Goal: Task Accomplishment & Management: Complete application form

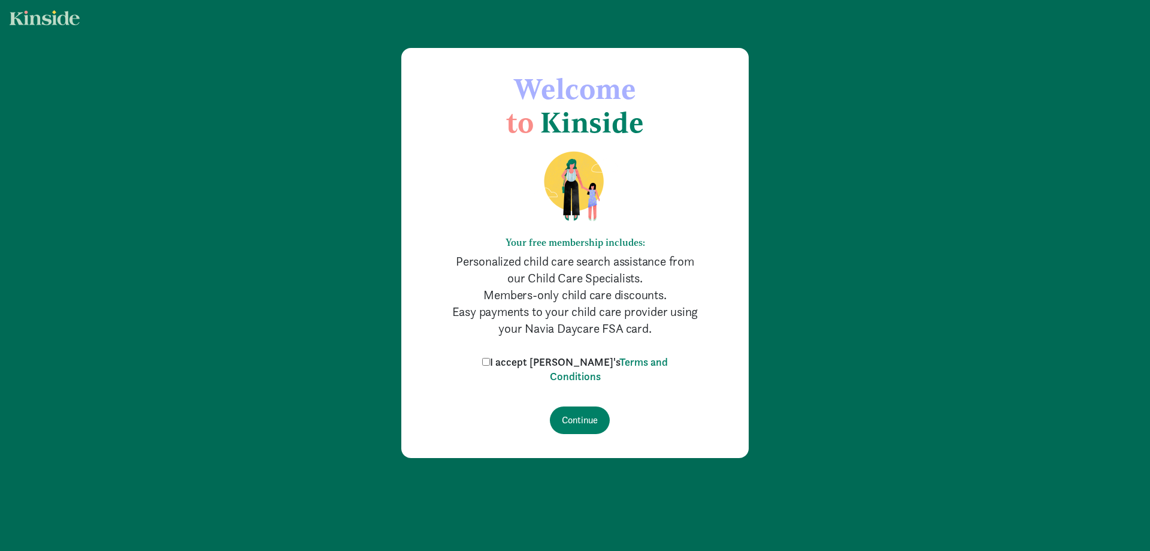
click at [513, 361] on label "I accept [PERSON_NAME]'s Terms and Conditions" at bounding box center [575, 369] width 192 height 29
click at [490, 361] on input "I accept [PERSON_NAME]'s Terms and Conditions" at bounding box center [486, 362] width 8 height 8
checkbox input "true"
click at [572, 425] on input "Continue" at bounding box center [580, 420] width 60 height 28
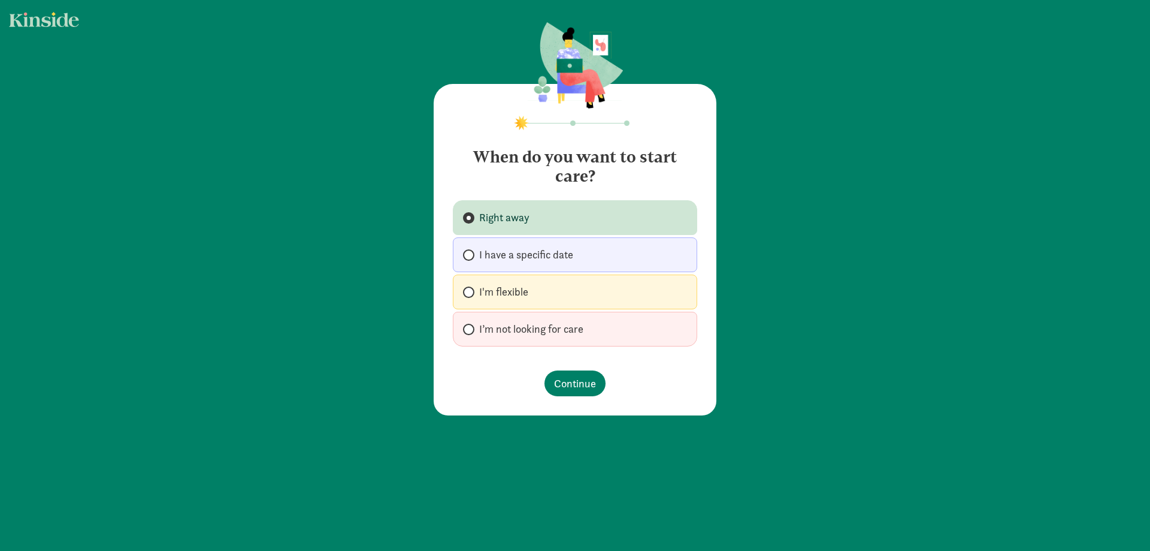
click at [533, 294] on label "I'm flexible" at bounding box center [575, 291] width 244 height 35
click at [471, 294] on input "I'm flexible" at bounding box center [467, 292] width 8 height 8
radio input "true"
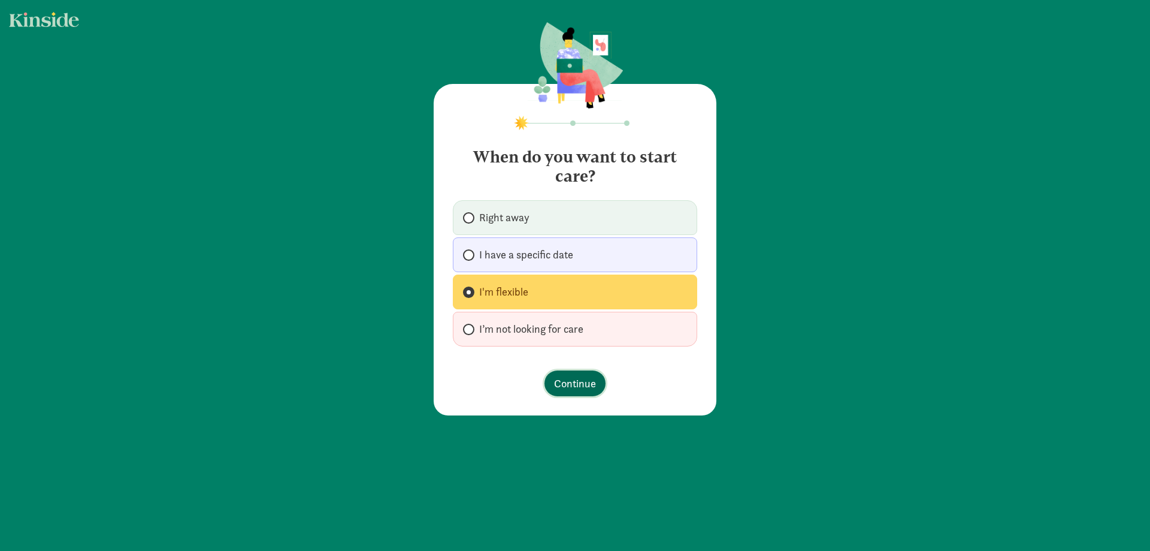
click at [565, 386] on span "Continue" at bounding box center [575, 383] width 42 height 16
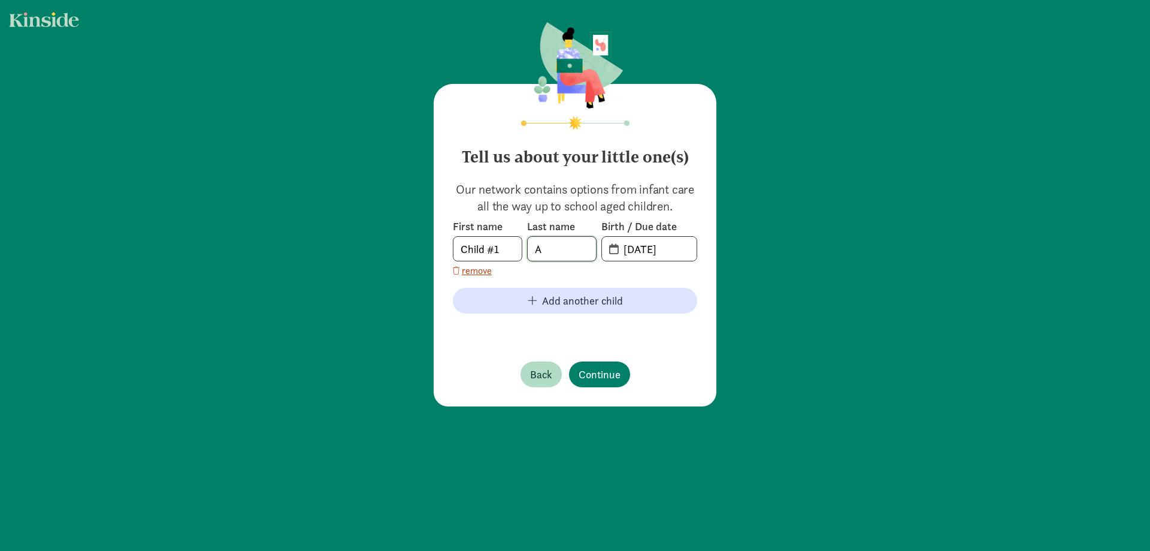
click at [571, 250] on input "A" at bounding box center [562, 249] width 68 height 24
click at [555, 253] on input "A" at bounding box center [562, 249] width 68 height 24
click at [630, 250] on input "20-25-0826" at bounding box center [656, 249] width 80 height 24
click at [678, 246] on input "20-25-0826" at bounding box center [656, 249] width 80 height 24
click at [685, 249] on input "20-25-0826" at bounding box center [656, 249] width 80 height 24
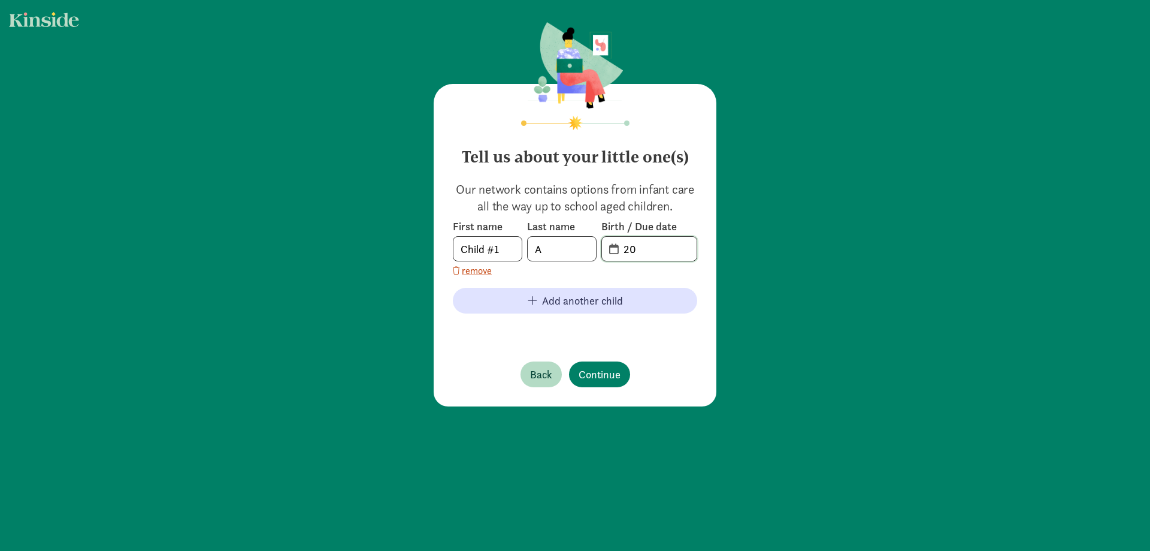
type input "2"
type input "02-06-2024"
click at [595, 376] on span "Continue" at bounding box center [600, 374] width 42 height 16
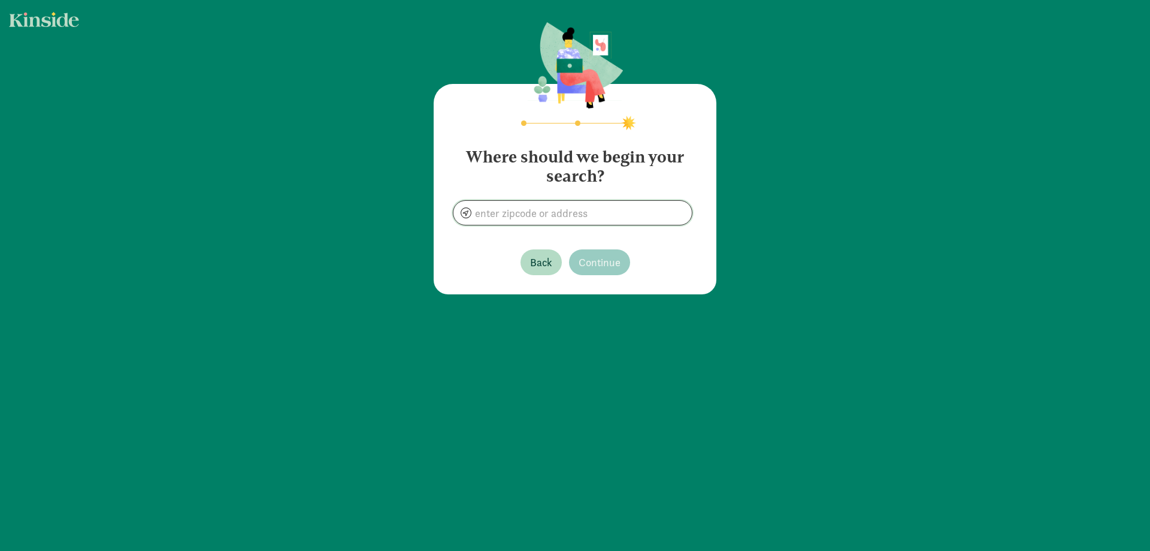
click at [531, 208] on input at bounding box center [573, 213] width 238 height 24
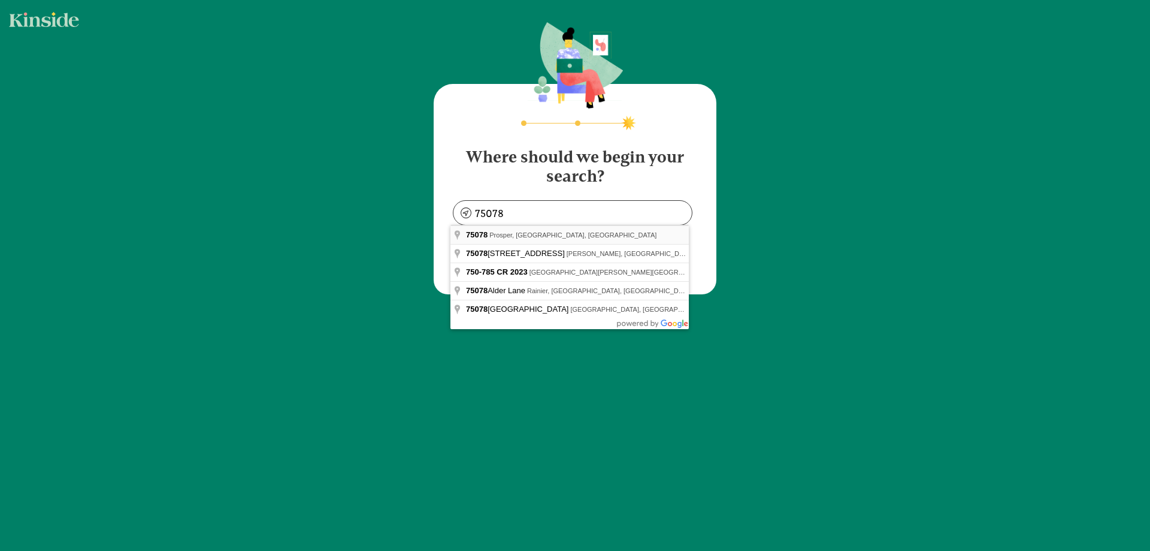
type input "Prosper, TX 75078, USA"
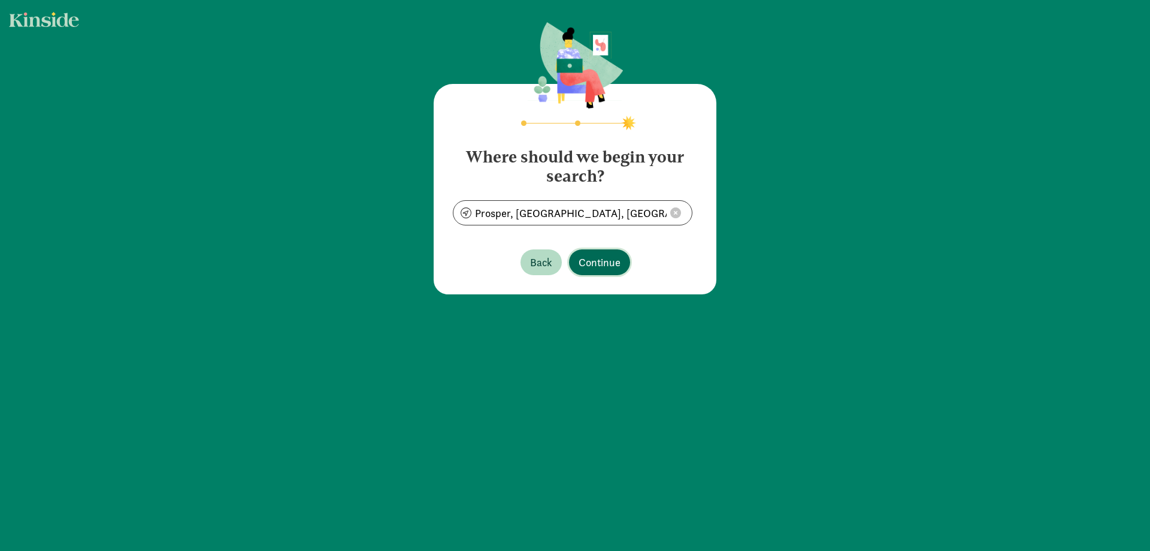
click at [584, 270] on span "Continue" at bounding box center [600, 262] width 42 height 16
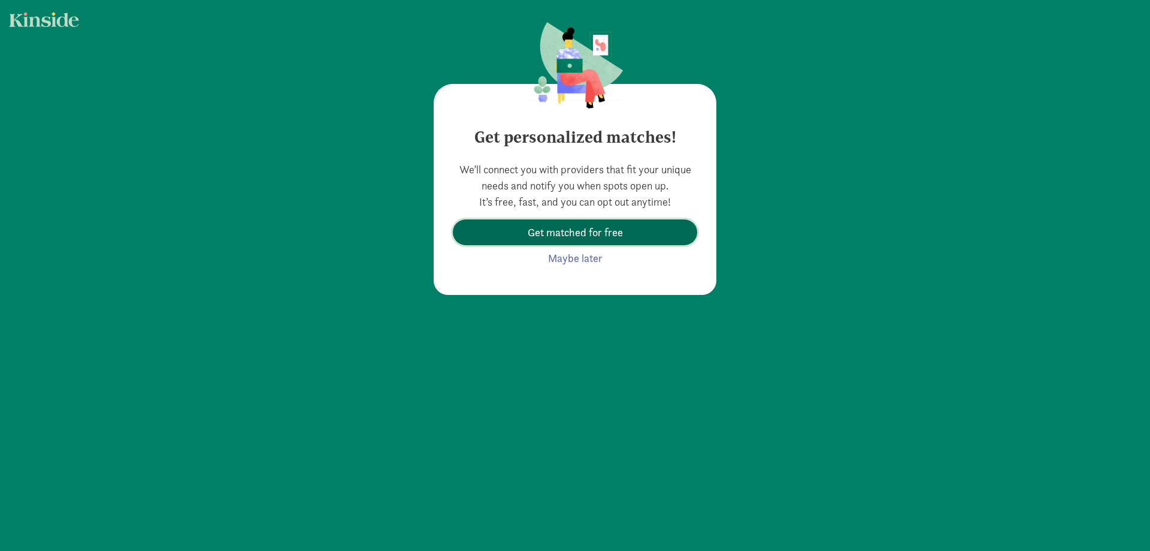
click at [630, 228] on span "Get matched for free" at bounding box center [574, 232] width 225 height 16
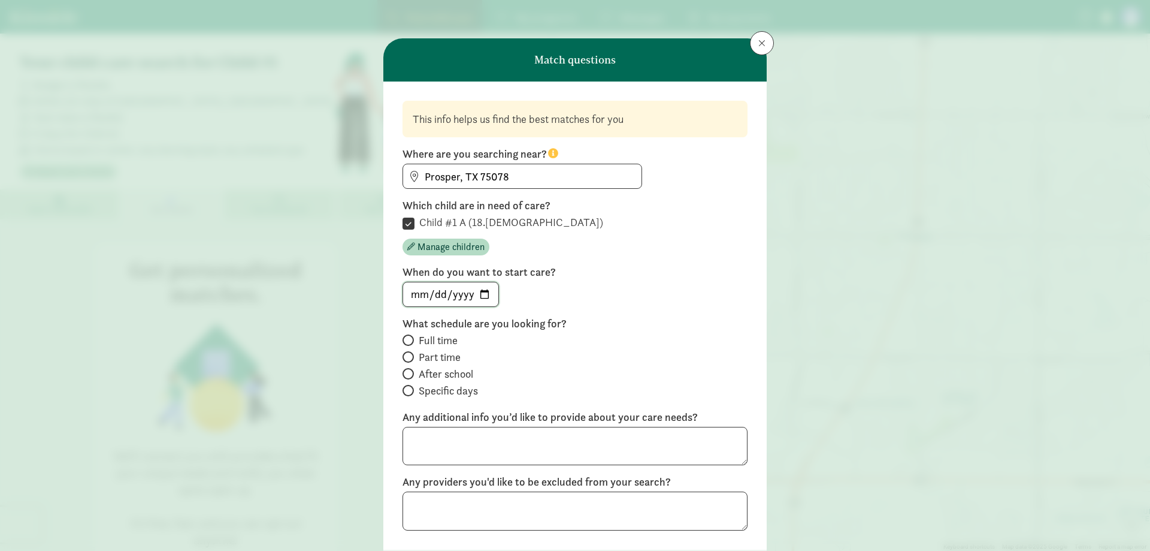
click at [479, 296] on input "date" at bounding box center [450, 294] width 95 height 24
type input "2026-02-26"
click at [440, 358] on span "Part time" at bounding box center [440, 357] width 42 height 14
click at [410, 358] on input "Part time" at bounding box center [407, 357] width 8 height 8
radio input "true"
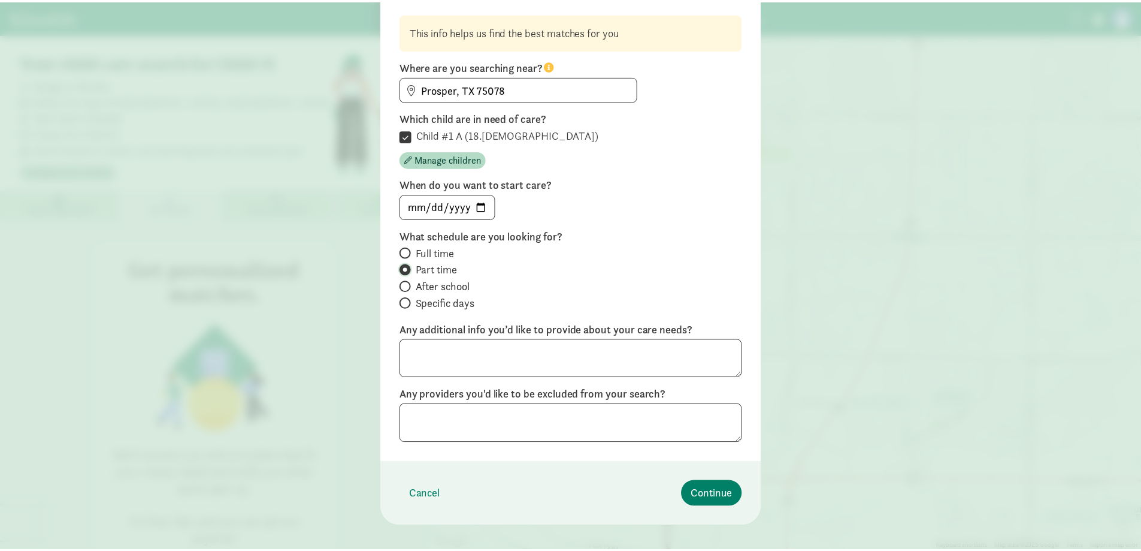
scroll to position [101, 0]
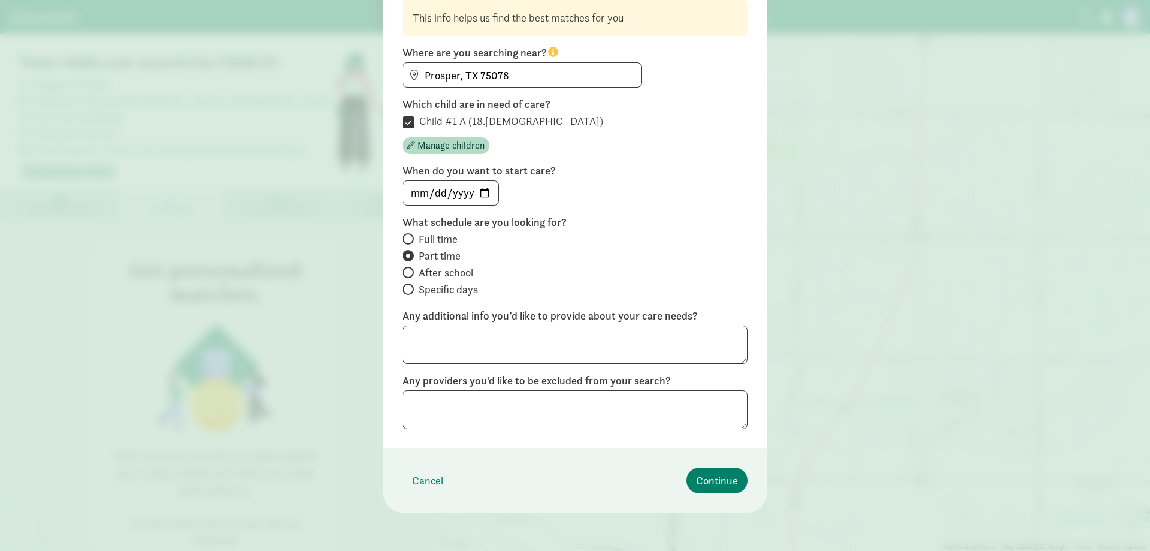
click at [463, 288] on span "Specific days" at bounding box center [448, 289] width 59 height 14
click at [410, 288] on input "Specific days" at bounding box center [407, 289] width 8 height 8
radio input "true"
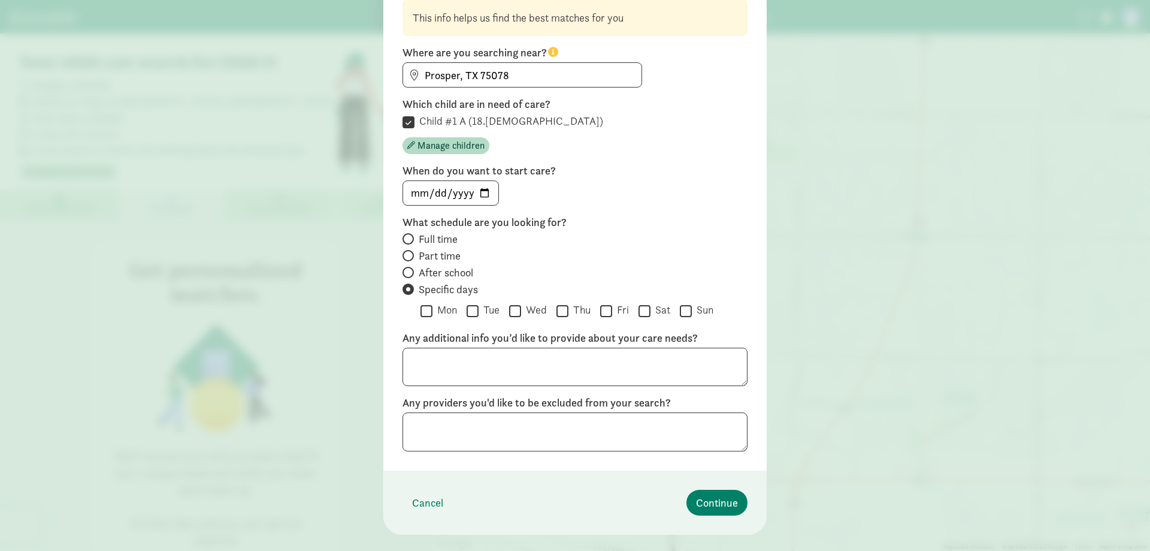
click at [446, 255] on span "Part time" at bounding box center [440, 256] width 42 height 14
click at [410, 255] on input "Part time" at bounding box center [407, 256] width 8 height 8
radio input "true"
radio input "false"
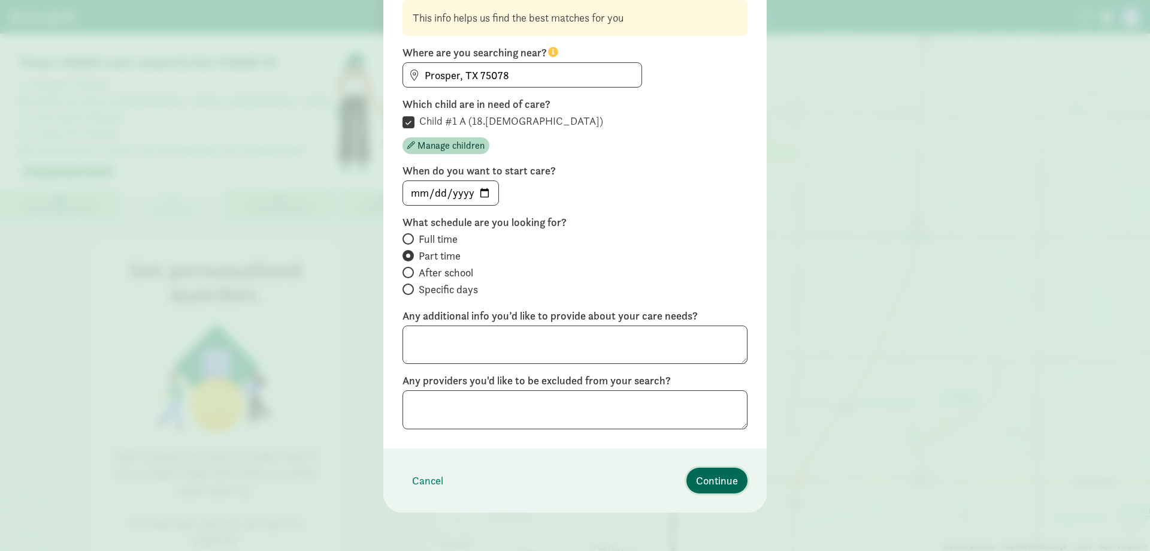
click at [716, 480] on span "Continue" at bounding box center [717, 480] width 42 height 16
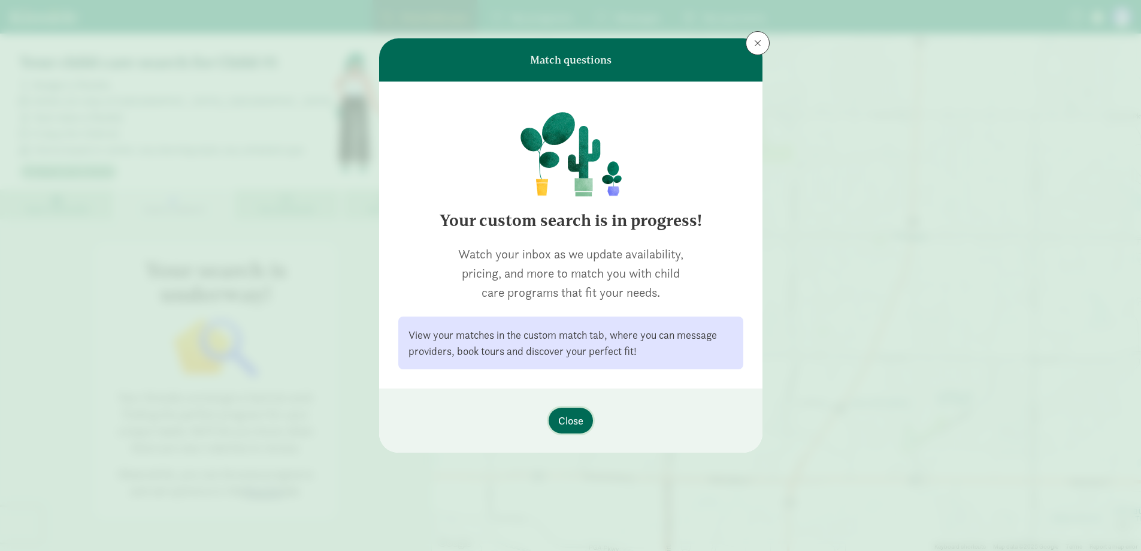
click at [572, 419] on span "Close" at bounding box center [570, 420] width 25 height 16
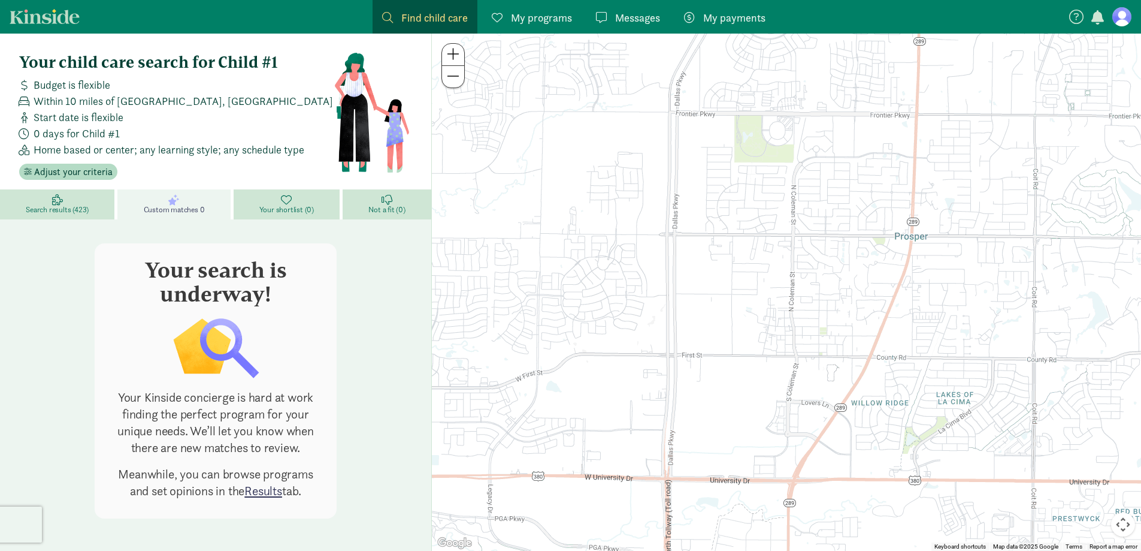
scroll to position [1, 0]
click at [285, 204] on span "Your shortlist (0)" at bounding box center [286, 209] width 55 height 10
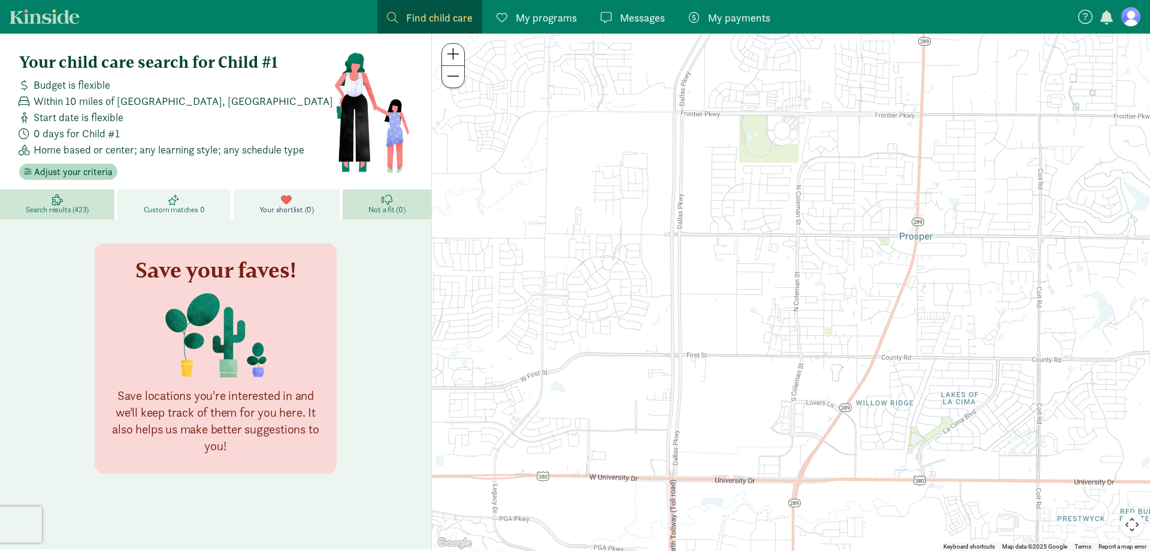
click at [186, 206] on span "Custom matches 0" at bounding box center [174, 210] width 61 height 10
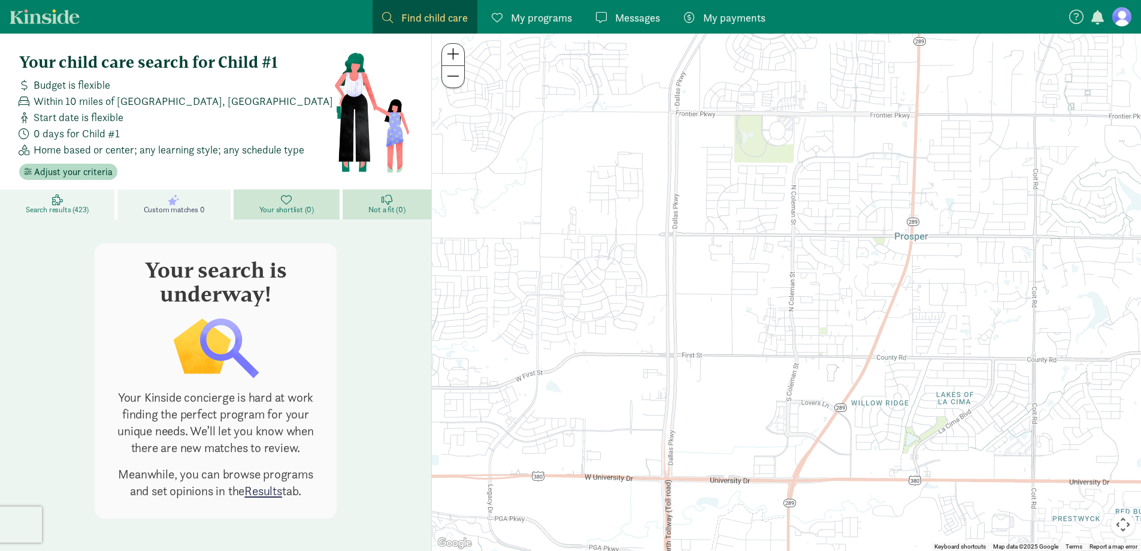
click at [106, 203] on link "Search results (423)" at bounding box center [58, 204] width 117 height 30
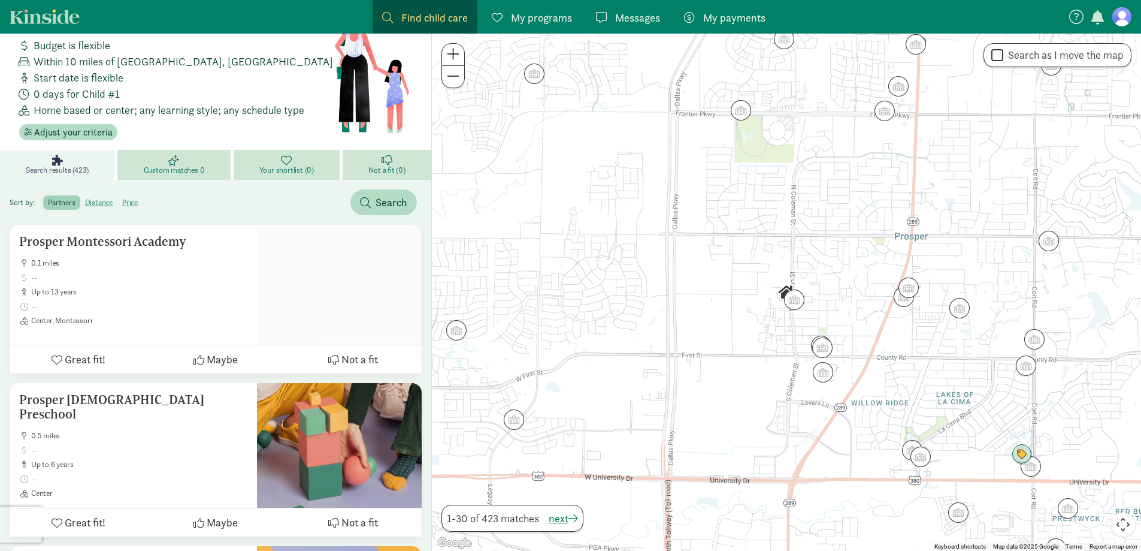
scroll to position [60, 0]
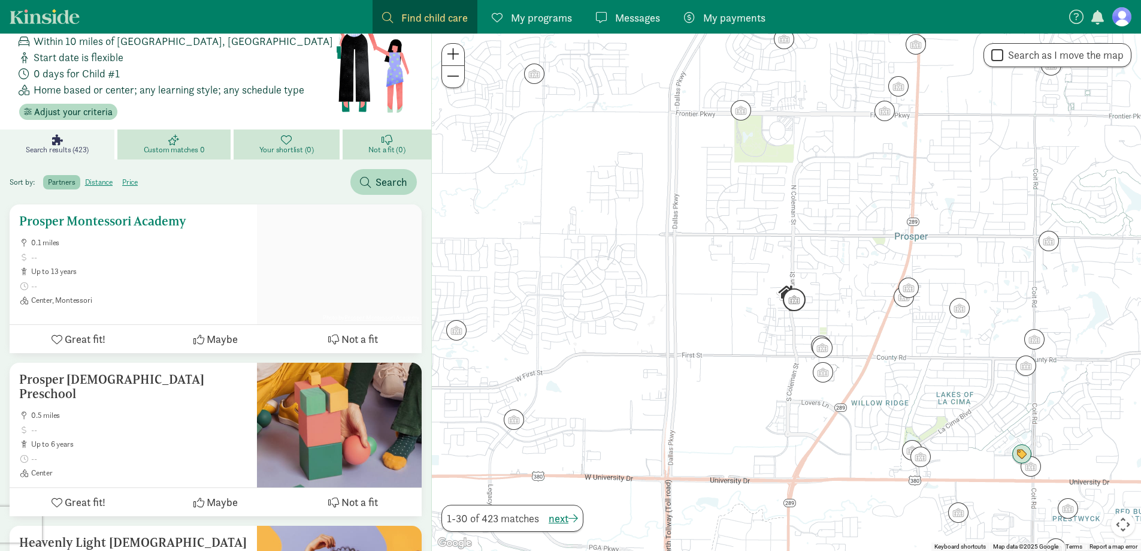
click at [174, 238] on span "0.1 miles" at bounding box center [139, 243] width 216 height 10
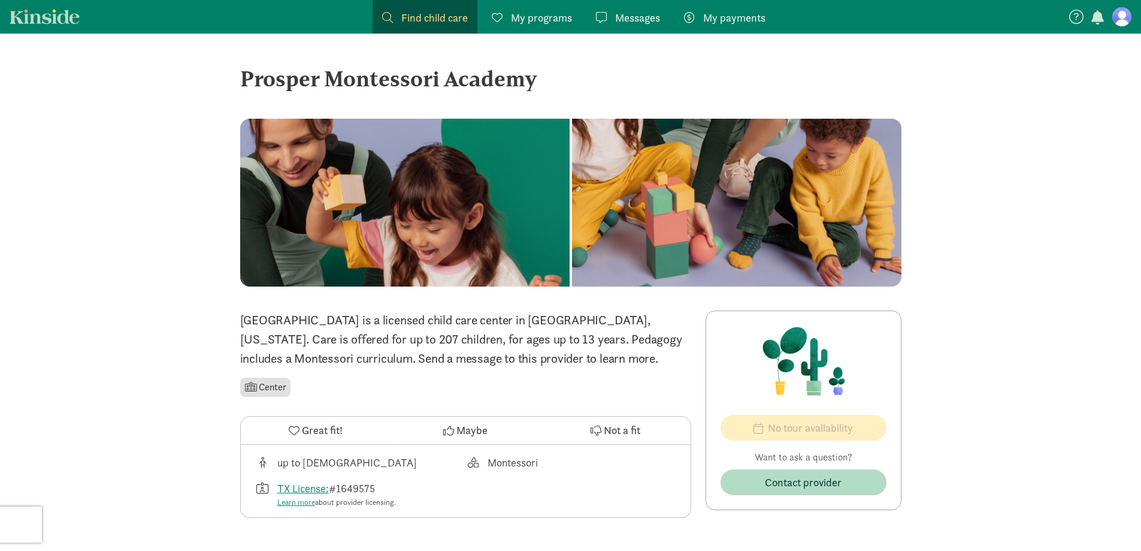
click at [531, 23] on span "My programs" at bounding box center [541, 18] width 61 height 16
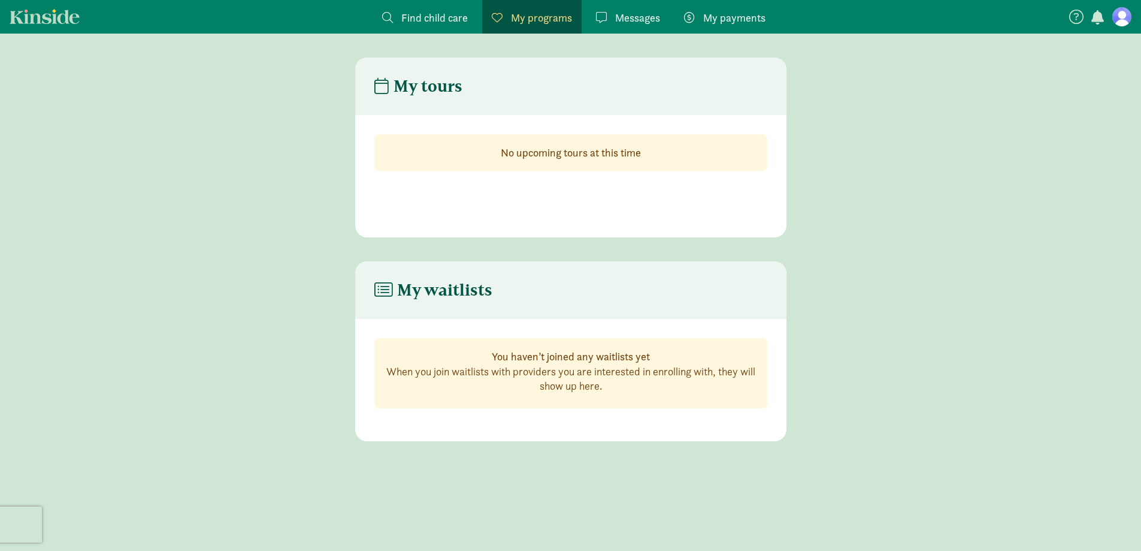
click at [609, 19] on div "Messages Messages" at bounding box center [628, 18] width 64 height 16
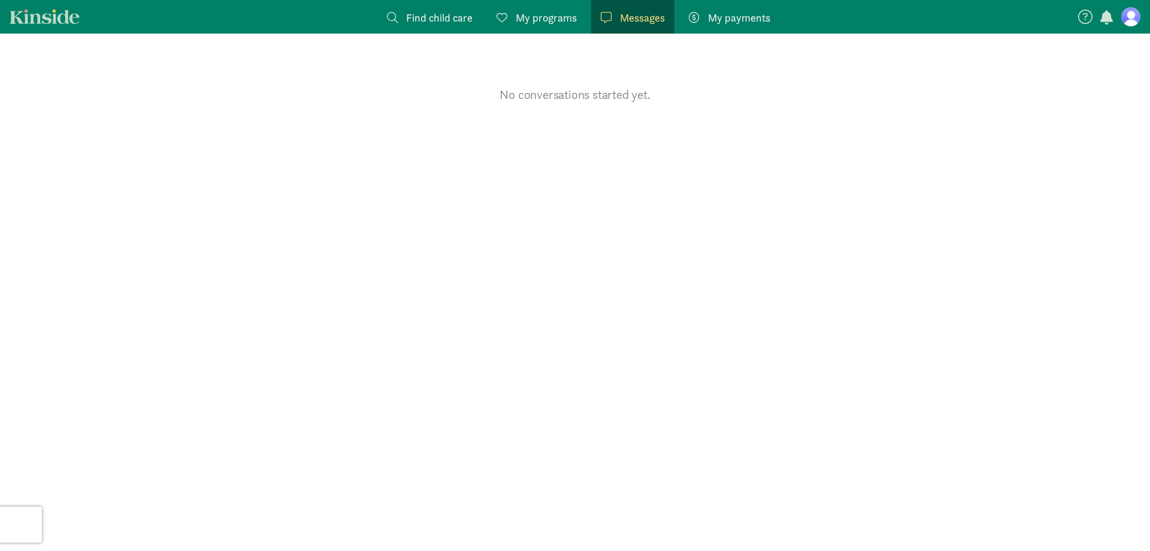
click at [721, 17] on span "My payments" at bounding box center [739, 18] width 62 height 16
